Goal: Information Seeking & Learning: Find specific fact

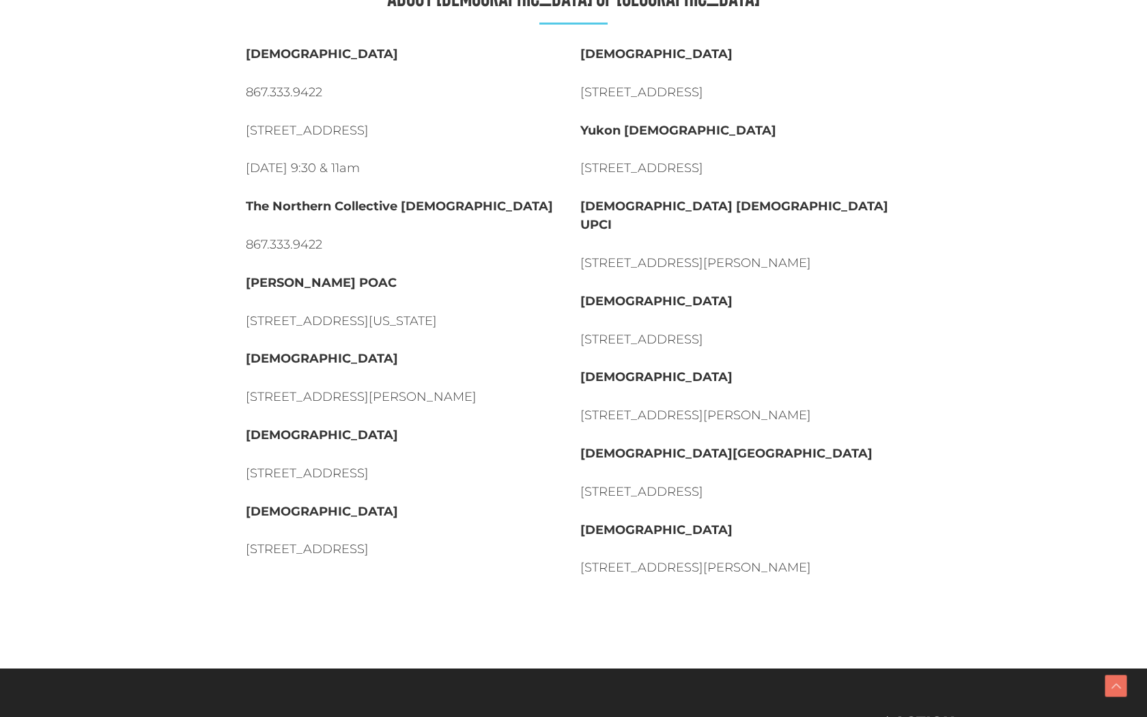
scroll to position [426, 0]
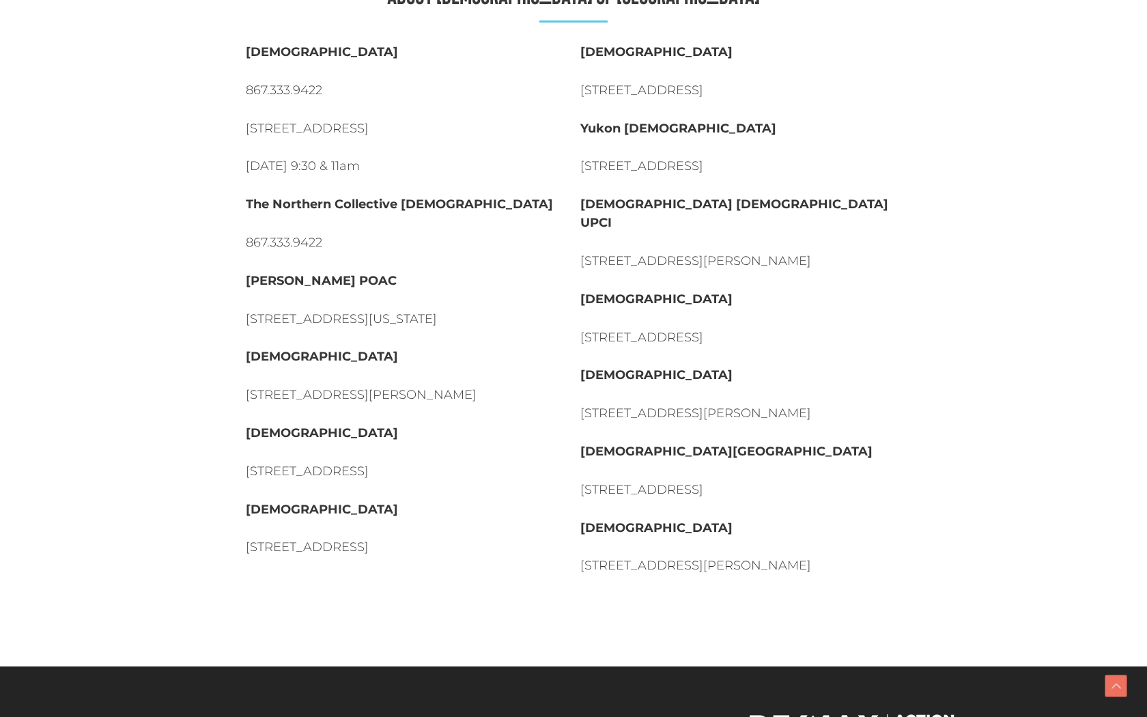
drag, startPoint x: 813, startPoint y: 466, endPoint x: 577, endPoint y: 469, distance: 236.2
click at [577, 469] on div "[DEMOGRAPHIC_DATA] [STREET_ADDRESS] Yukon [DEMOGRAPHIC_DATA] Fellowship [GEOGRA…" at bounding box center [740, 318] width 334 height 565
copy strong "[DEMOGRAPHIC_DATA]"
click at [880, 442] on p "[DEMOGRAPHIC_DATA][GEOGRAPHIC_DATA]" at bounding box center [740, 451] width 321 height 18
drag, startPoint x: 405, startPoint y: 464, endPoint x: 242, endPoint y: 468, distance: 163.2
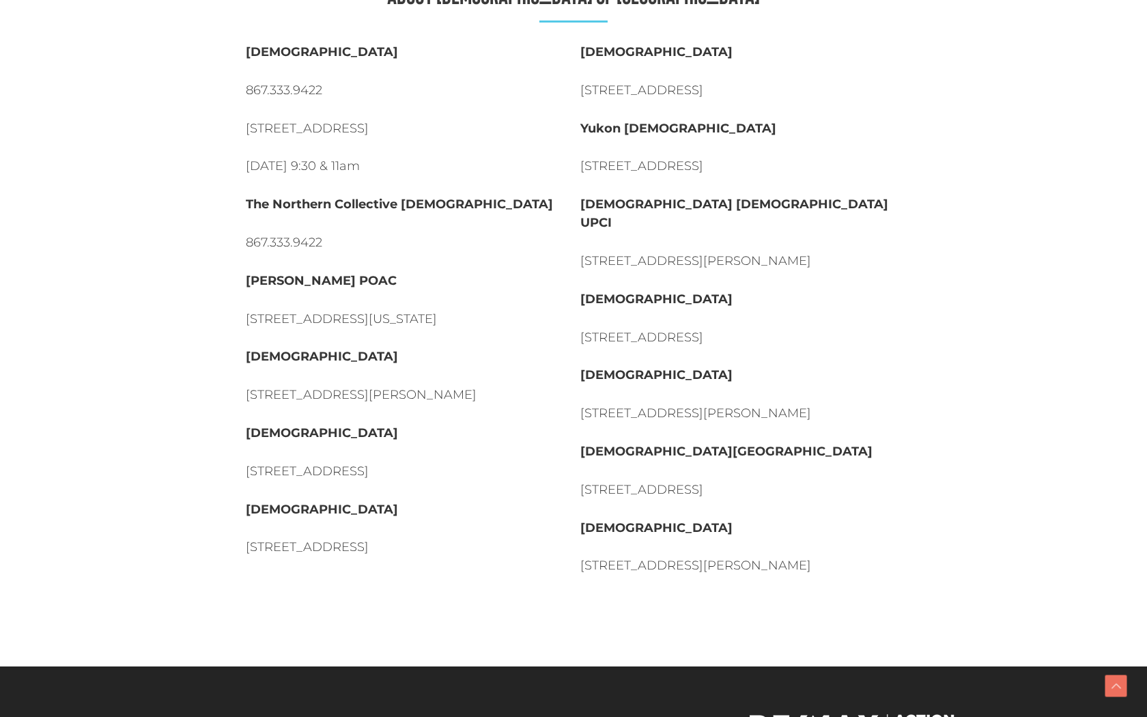
click at [242, 468] on div "[DEMOGRAPHIC_DATA] 867.333.9422 [STREET_ADDRESS] [DATE] 9:30 & 11am [GEOGRAPHIC…" at bounding box center [406, 318] width 334 height 565
copy strong "[DEMOGRAPHIC_DATA]"
drag, startPoint x: 392, startPoint y: 233, endPoint x: 238, endPoint y: 240, distance: 153.7
click at [238, 240] on div "About [DEMOGRAPHIC_DATA] of [DEMOGRAPHIC_DATA] 867.333.9422 [STREET_ADDRESS] [D…" at bounding box center [573, 292] width 737 height 686
copy strong "[PERSON_NAME] POAC"
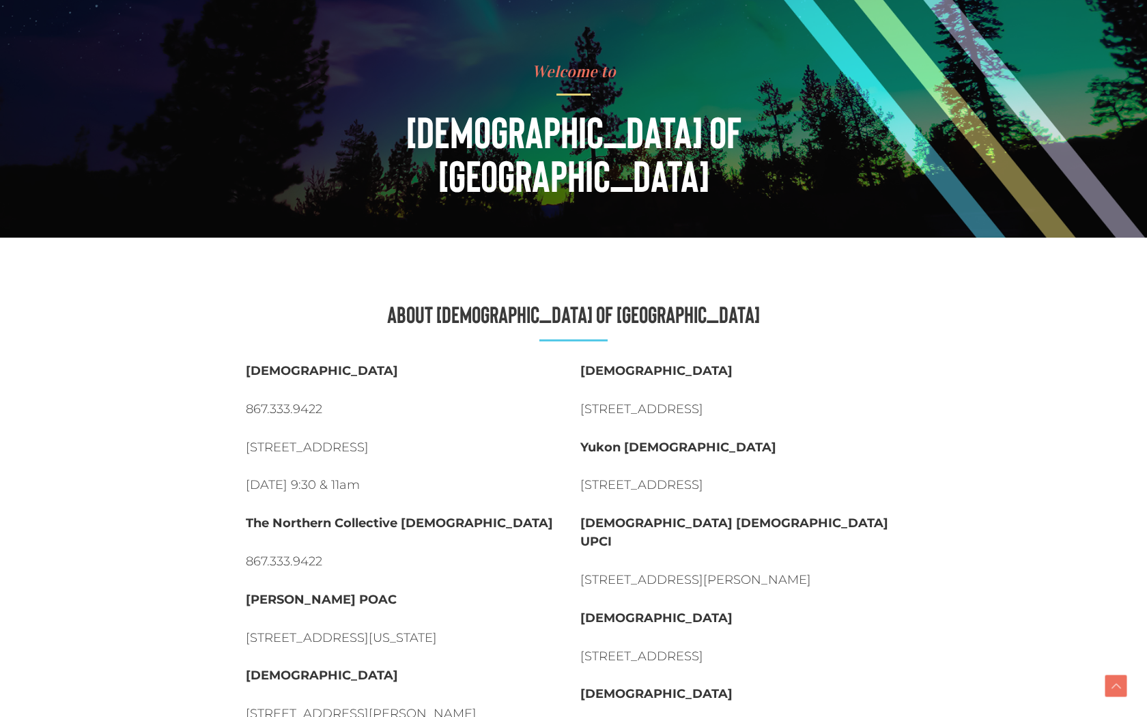
scroll to position [0, 0]
